Goal: Task Accomplishment & Management: Manage account settings

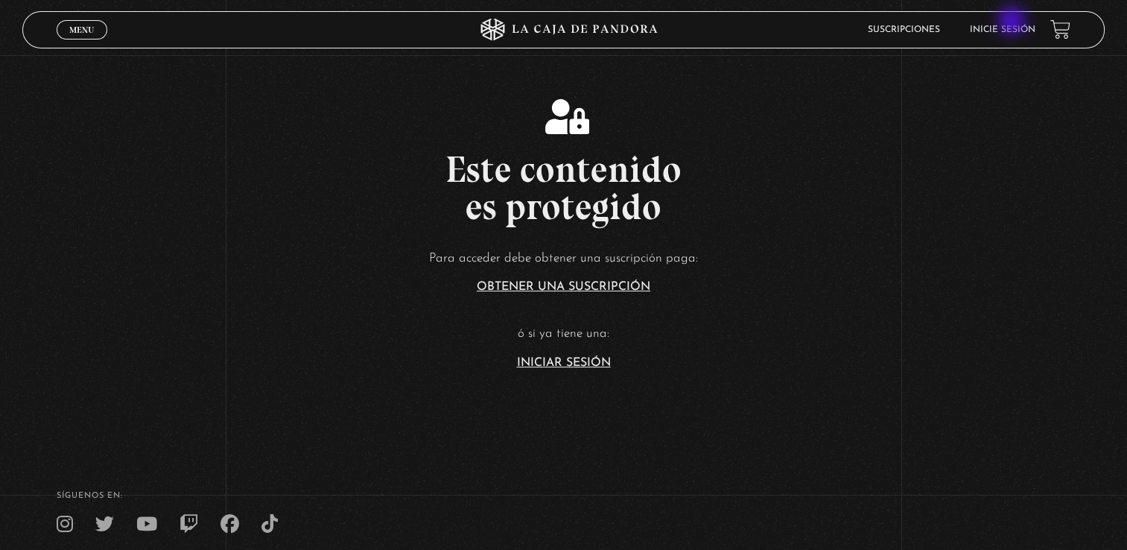
click at [1013, 22] on li "Inicie sesión" at bounding box center [1003, 29] width 66 height 23
click at [1008, 28] on link "Inicie sesión" at bounding box center [1003, 29] width 66 height 9
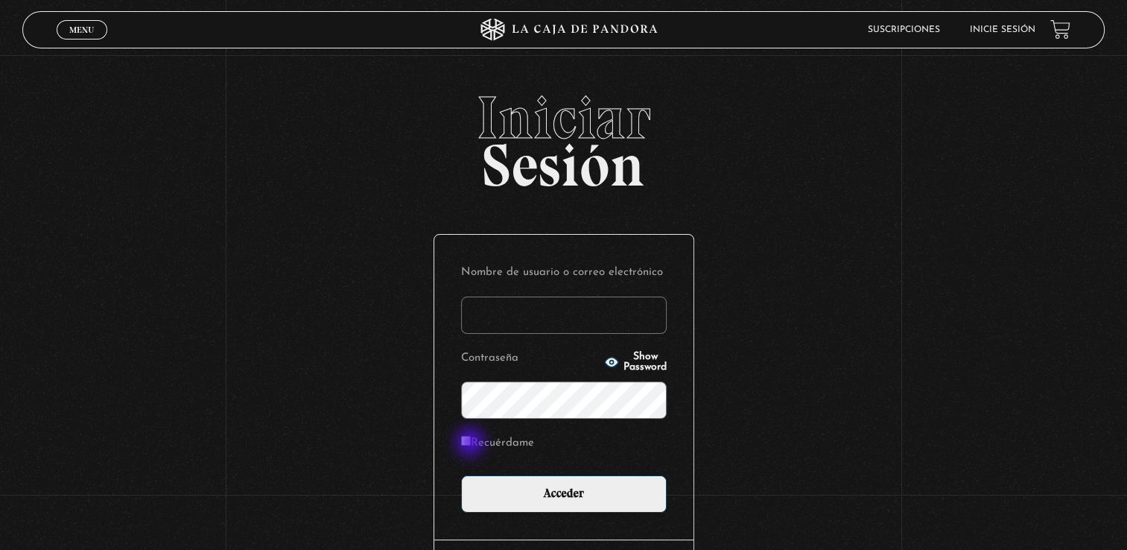
type input "yahaira E"
click at [471, 443] on input "Recuérdame" at bounding box center [466, 441] width 10 height 10
checkbox input "true"
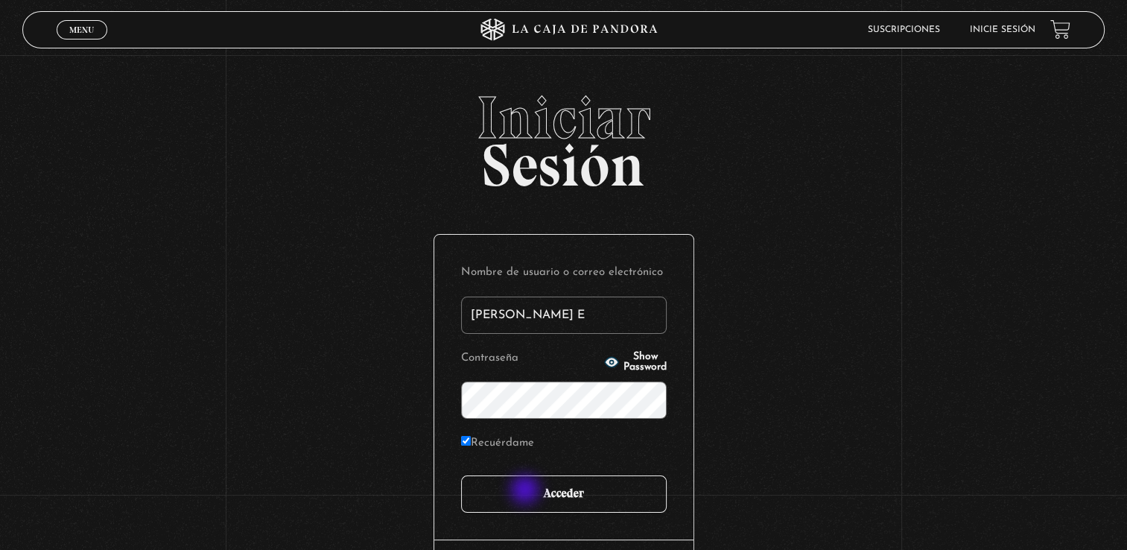
click at [527, 491] on input "Acceder" at bounding box center [564, 493] width 206 height 37
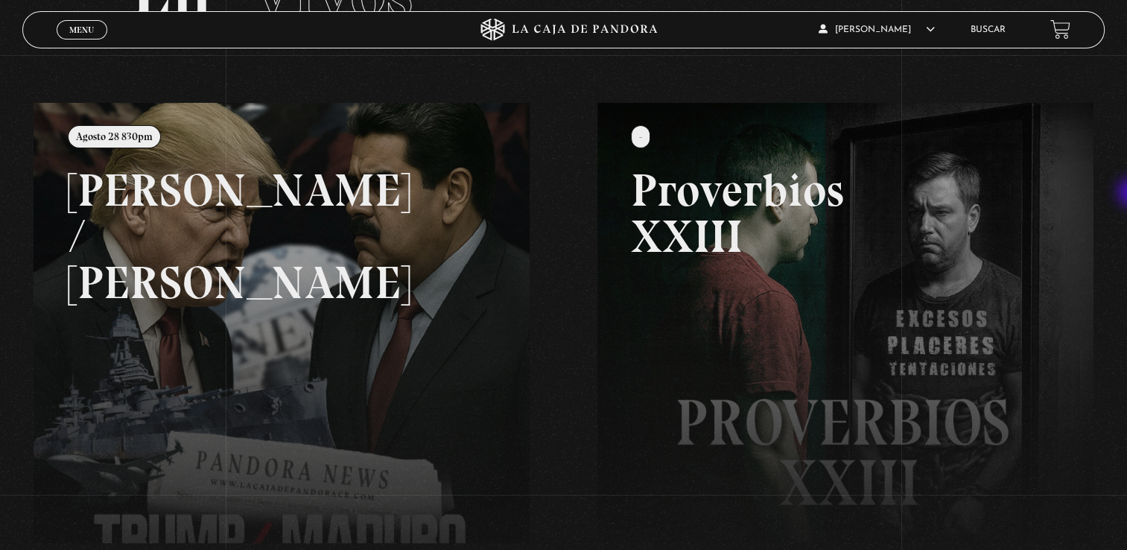
scroll to position [130, 0]
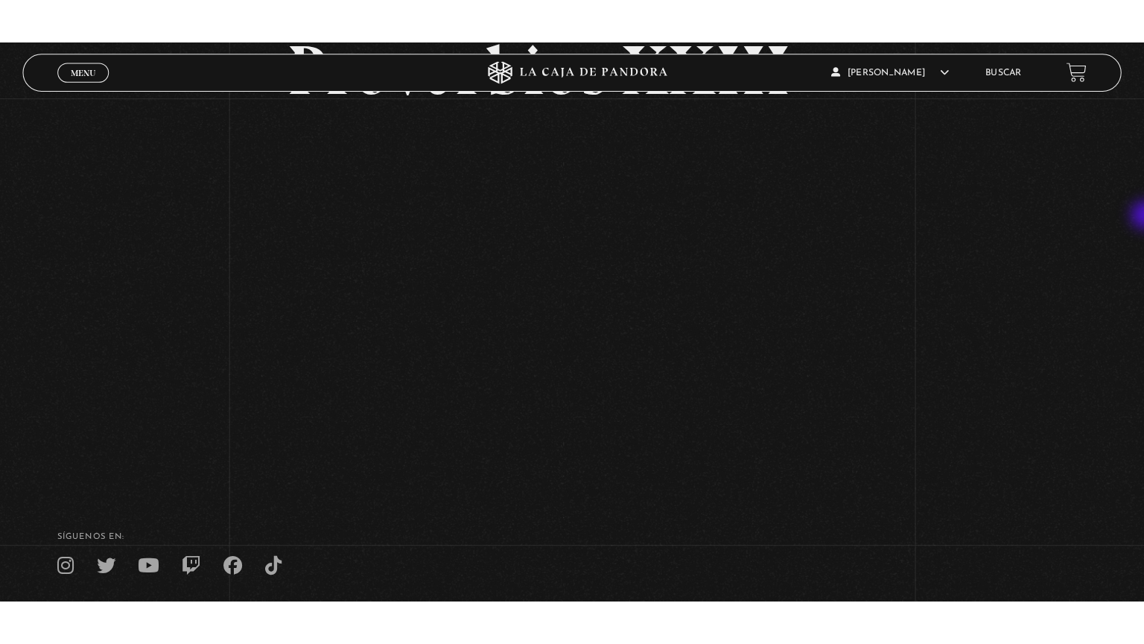
scroll to position [145, 0]
